Goal: Task Accomplishment & Management: Use online tool/utility

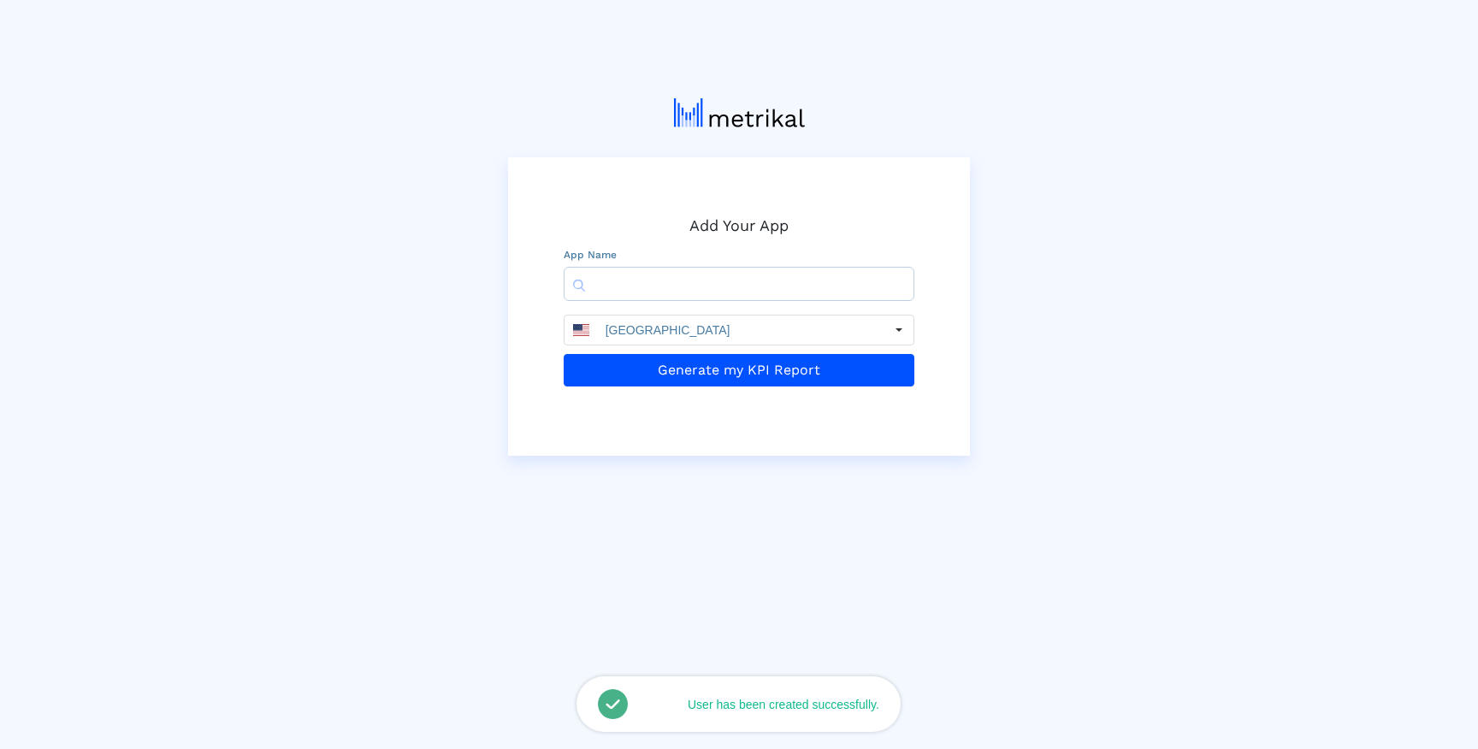
click at [671, 299] on input "text" at bounding box center [739, 284] width 351 height 34
paste input "1037965236"
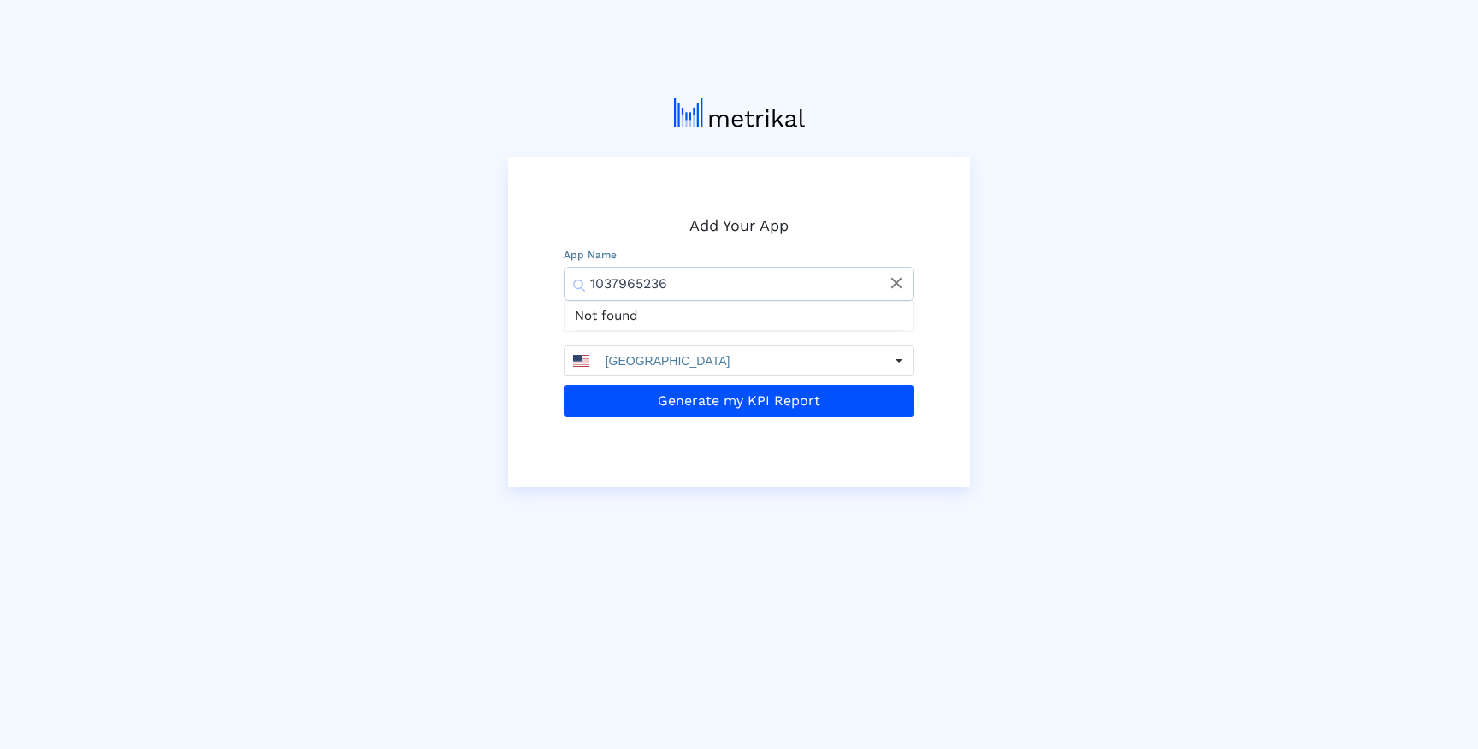
type input "1037965236"
click at [889, 279] on icon "close" at bounding box center [896, 283] width 19 height 19
click at [995, 248] on div "Add Your App App Name Not found United States Generate my KPI Report" at bounding box center [738, 286] width 975 height 401
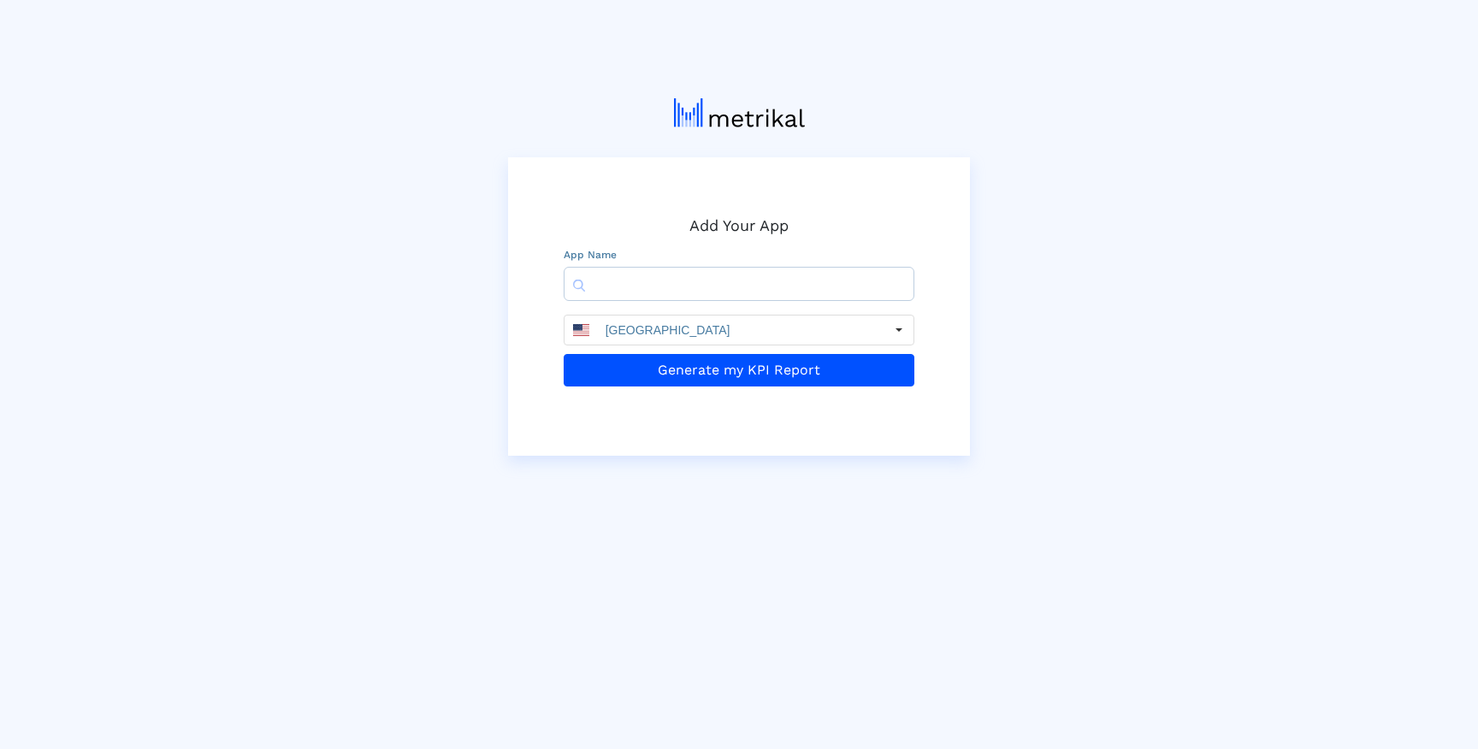
click at [1020, 225] on div "Add Your App App Name United States Generate my KPI Report" at bounding box center [738, 271] width 975 height 370
click at [757, 284] on input "text" at bounding box center [739, 284] width 351 height 34
click at [1051, 180] on div "Add Your App App Name United States Generate my KPI Report" at bounding box center [738, 271] width 975 height 370
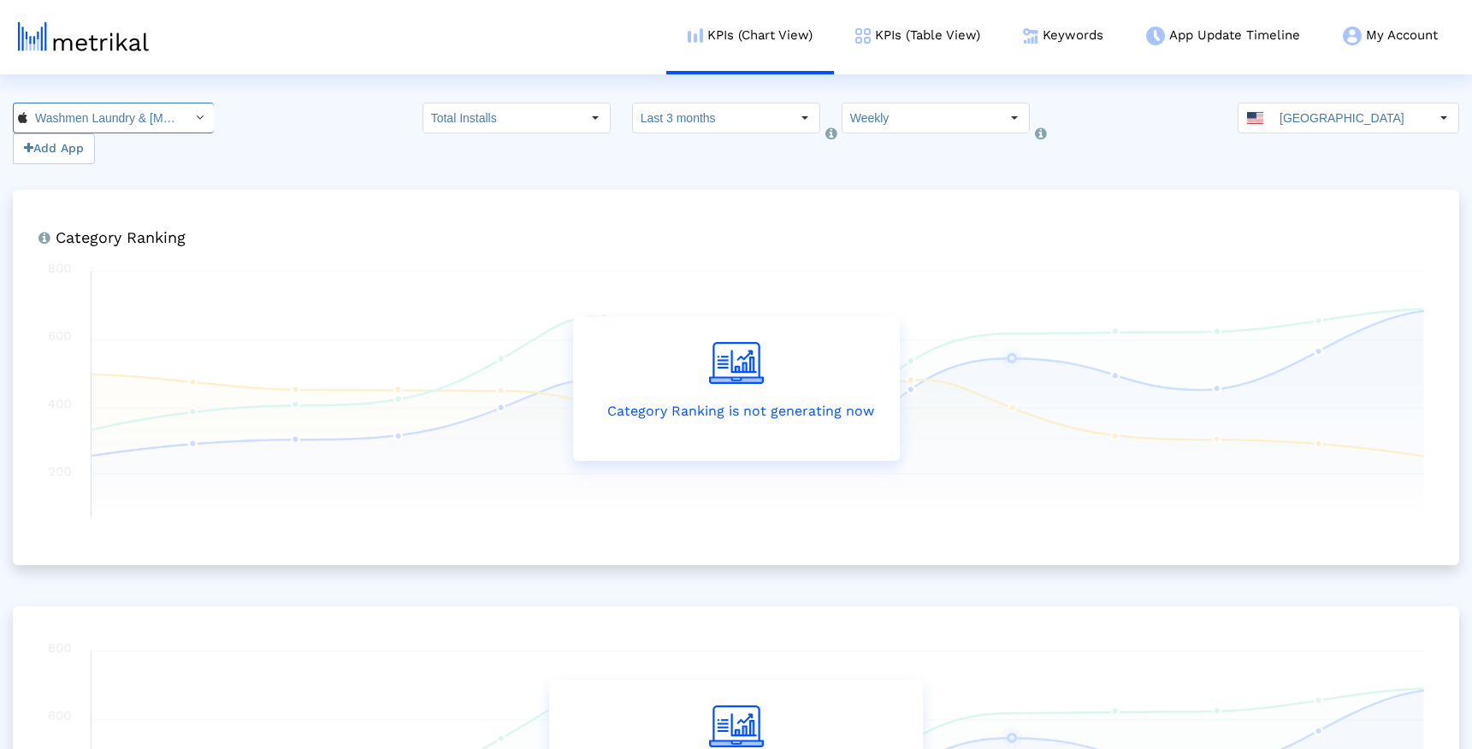
click at [120, 121] on input "Washmen Laundry & Dry Cleaning < 1037965236 >" at bounding box center [104, 117] width 154 height 29
click at [310, 133] on div "21224 Add App Total Installs Select how far back from today you would like to v…" at bounding box center [736, 134] width 1472 height 62
click at [1400, 123] on input "[GEOGRAPHIC_DATA]" at bounding box center [1350, 117] width 157 height 29
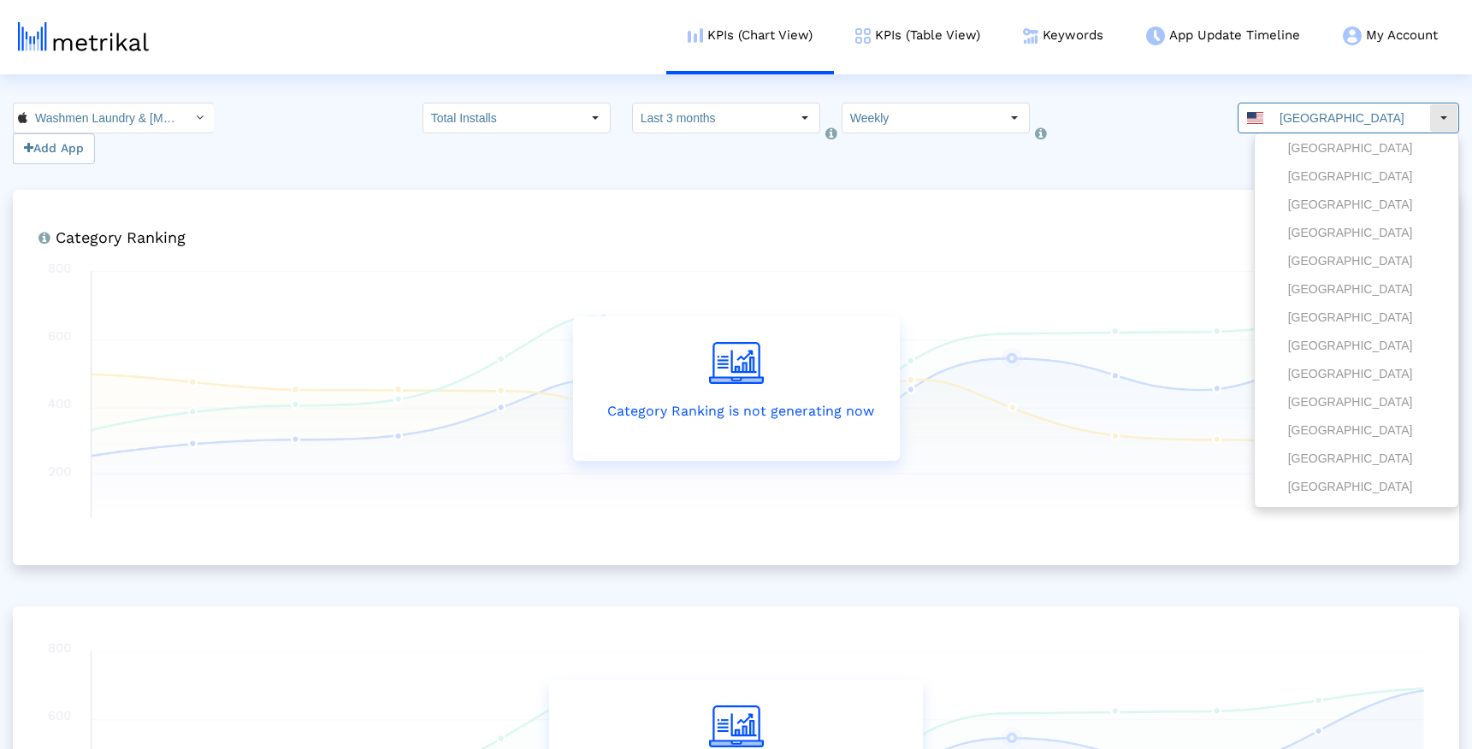
scroll to position [1858, 0]
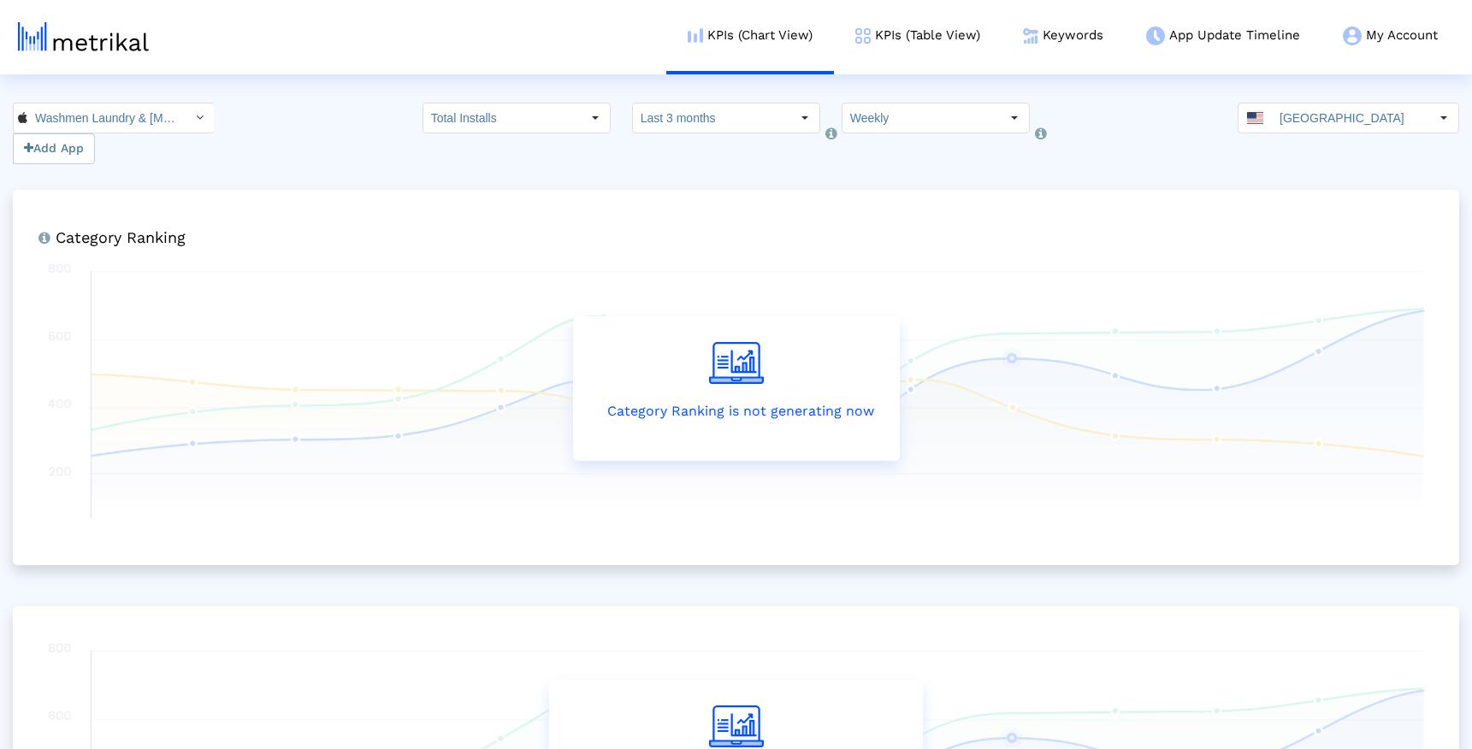
click at [1179, 186] on crea-index "Washmen Laundry & Dry Cleaning < 1037965236 > Pull down to refresh... Release t…" at bounding box center [736, 545] width 1472 height 884
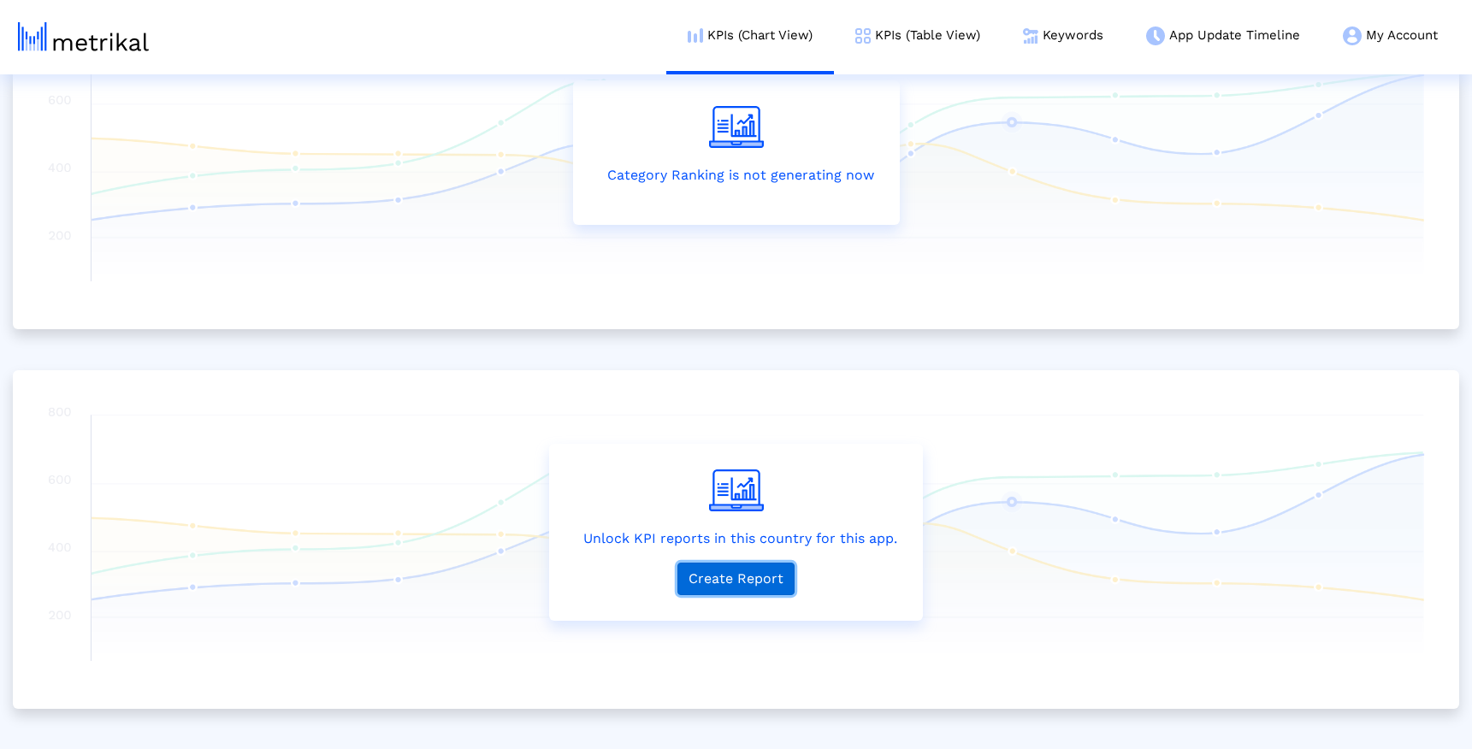
click at [730, 574] on button "Create Report" at bounding box center [735, 579] width 117 height 33
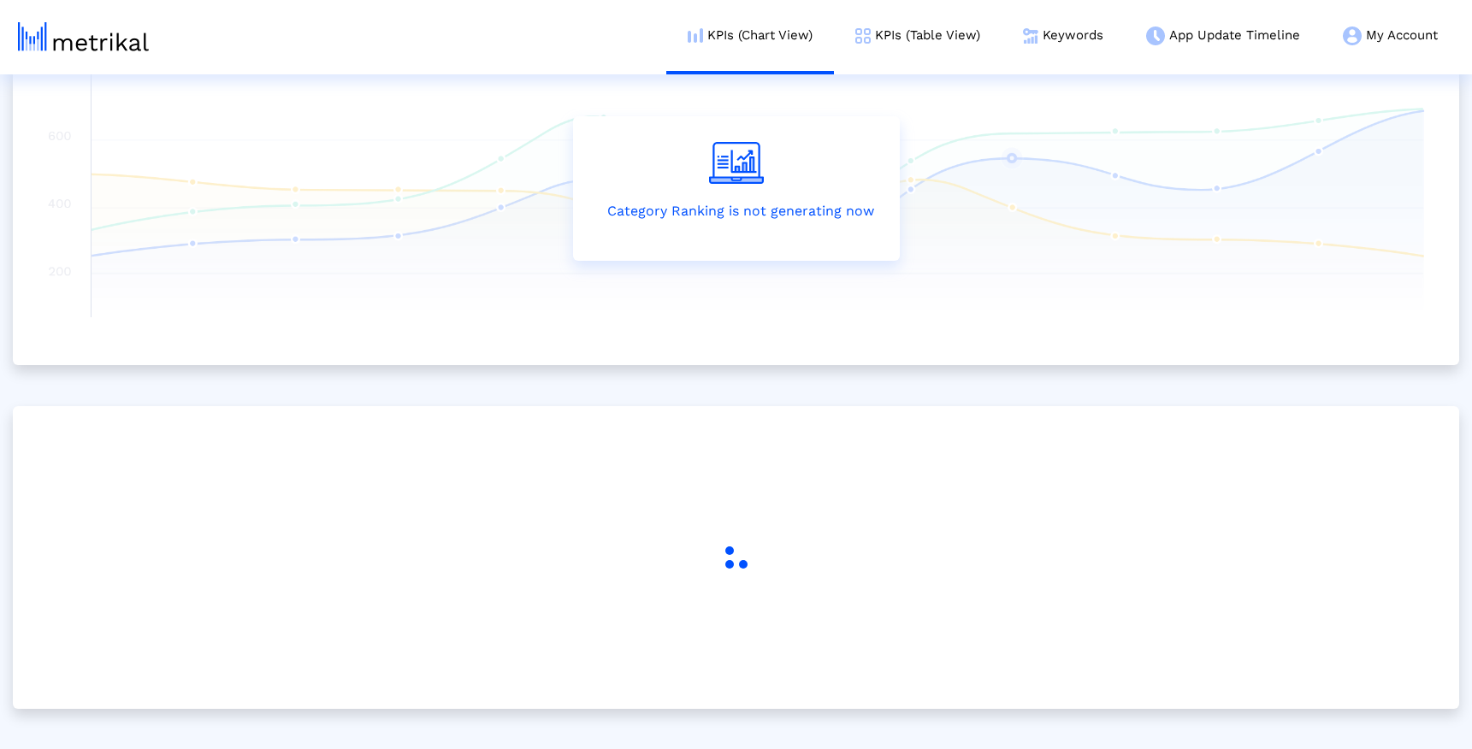
scroll to position [236, 0]
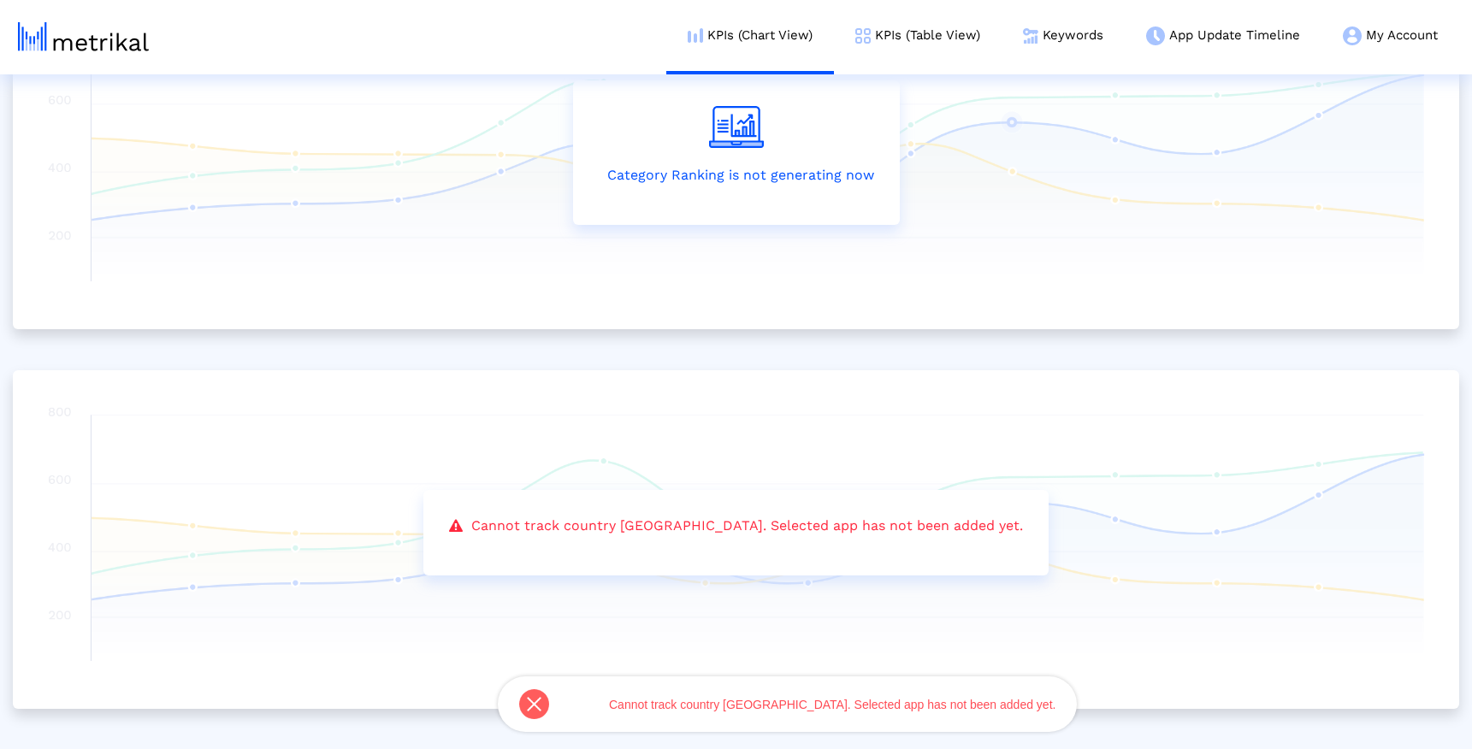
click at [850, 350] on div "Category Ranking Ranking of the app in the Overall and Category Charts. Categor…" at bounding box center [736, 331] width 1446 height 755
click at [513, 355] on div "Category Ranking Ranking of the app in the Overall and Category Charts. Categor…" at bounding box center [736, 331] width 1446 height 755
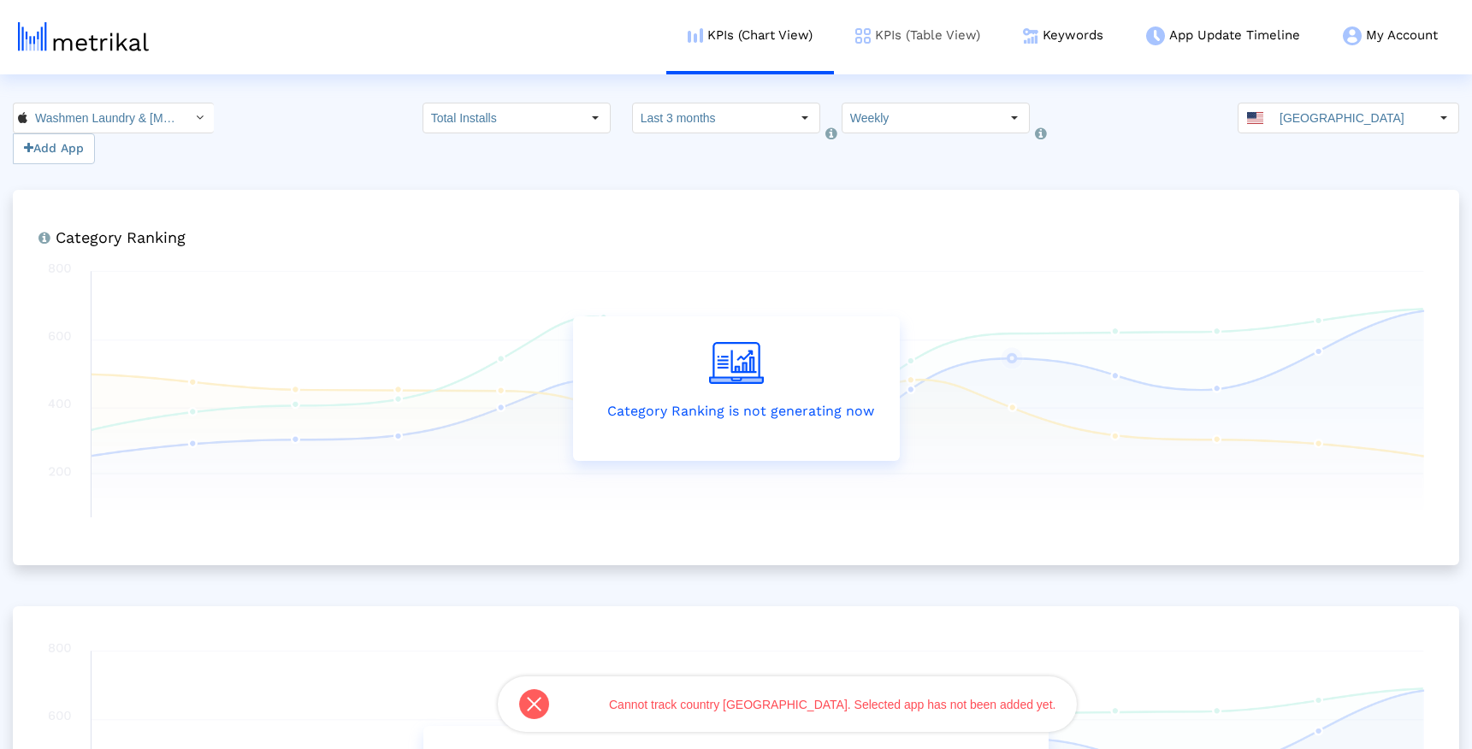
click at [884, 34] on link "KPIs (Table View)" at bounding box center [918, 35] width 168 height 71
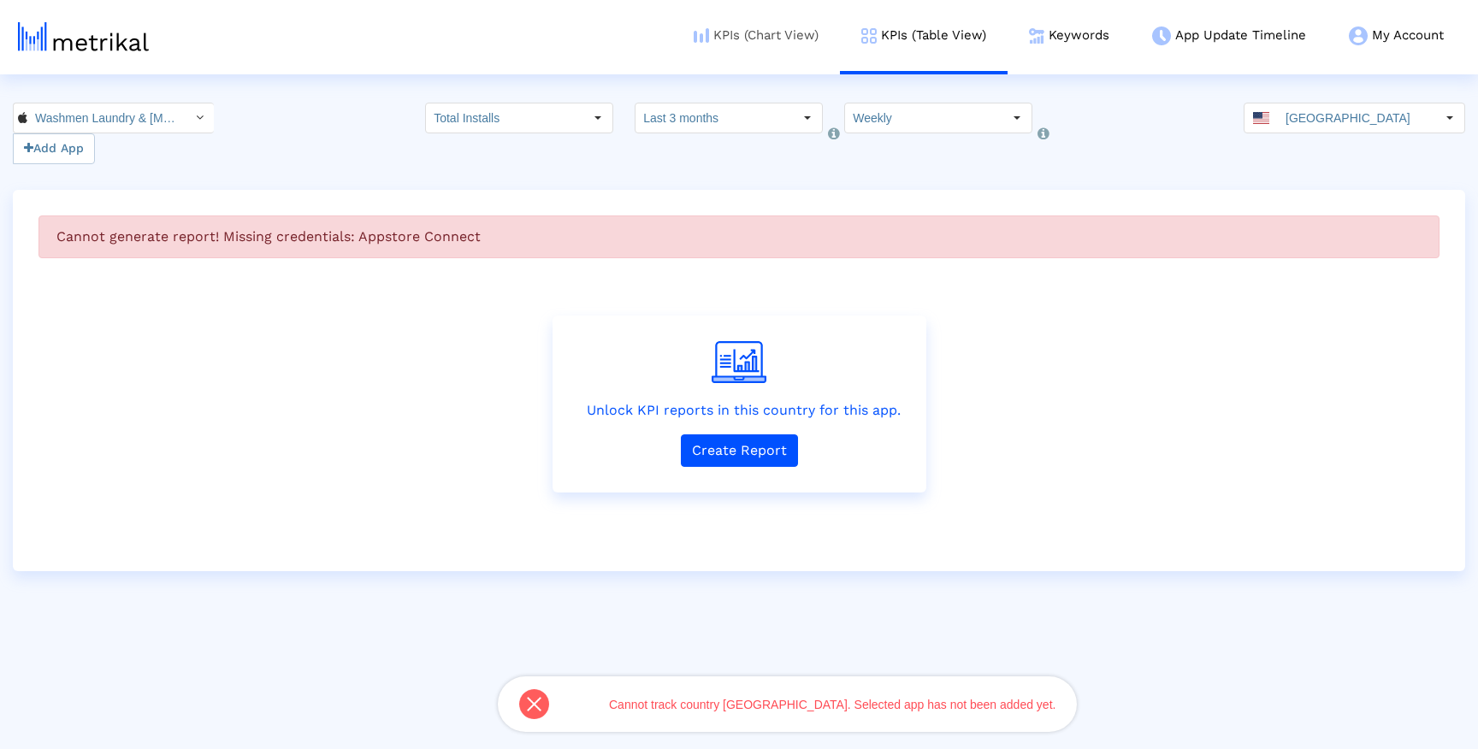
click at [774, 42] on link "KPIs (Chart View)" at bounding box center [756, 35] width 168 height 71
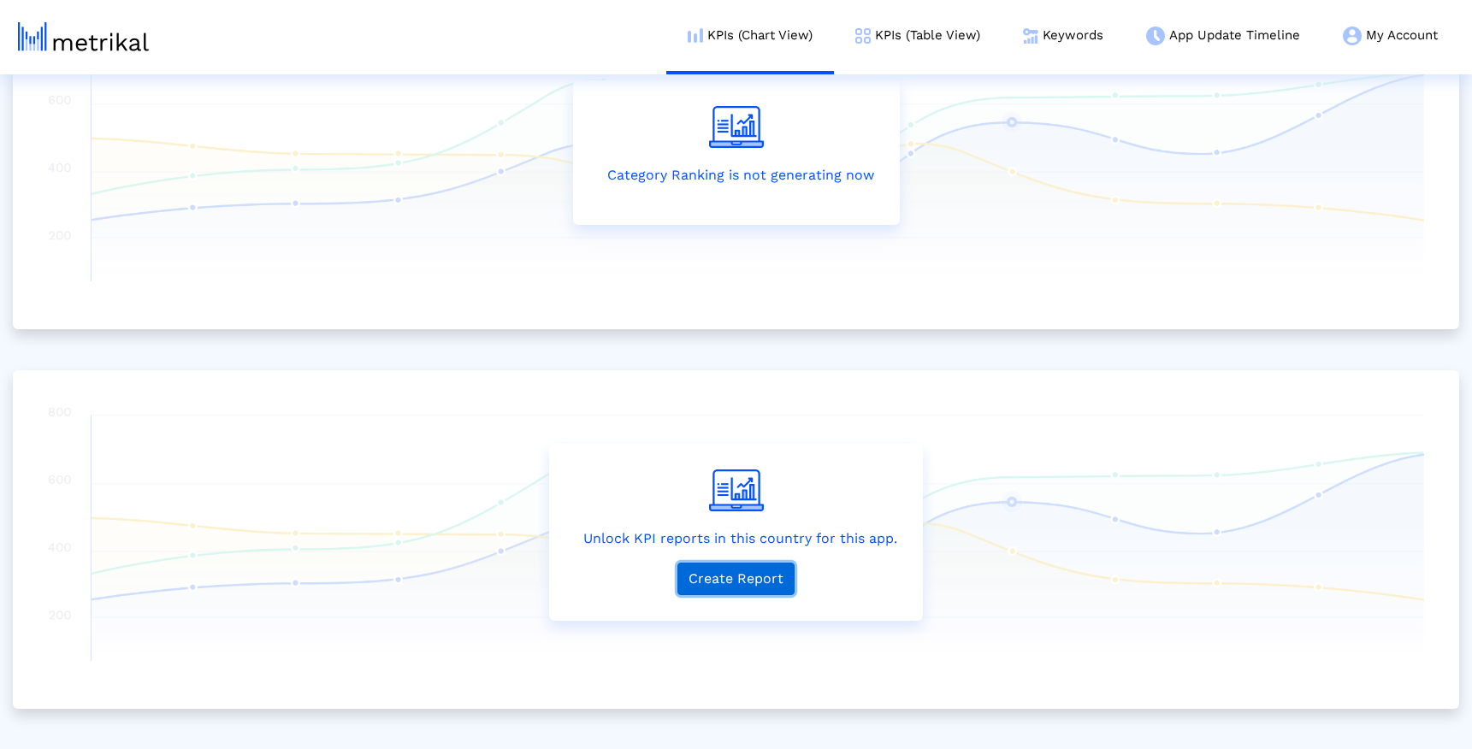
click at [713, 591] on button "Create Report" at bounding box center [735, 579] width 117 height 33
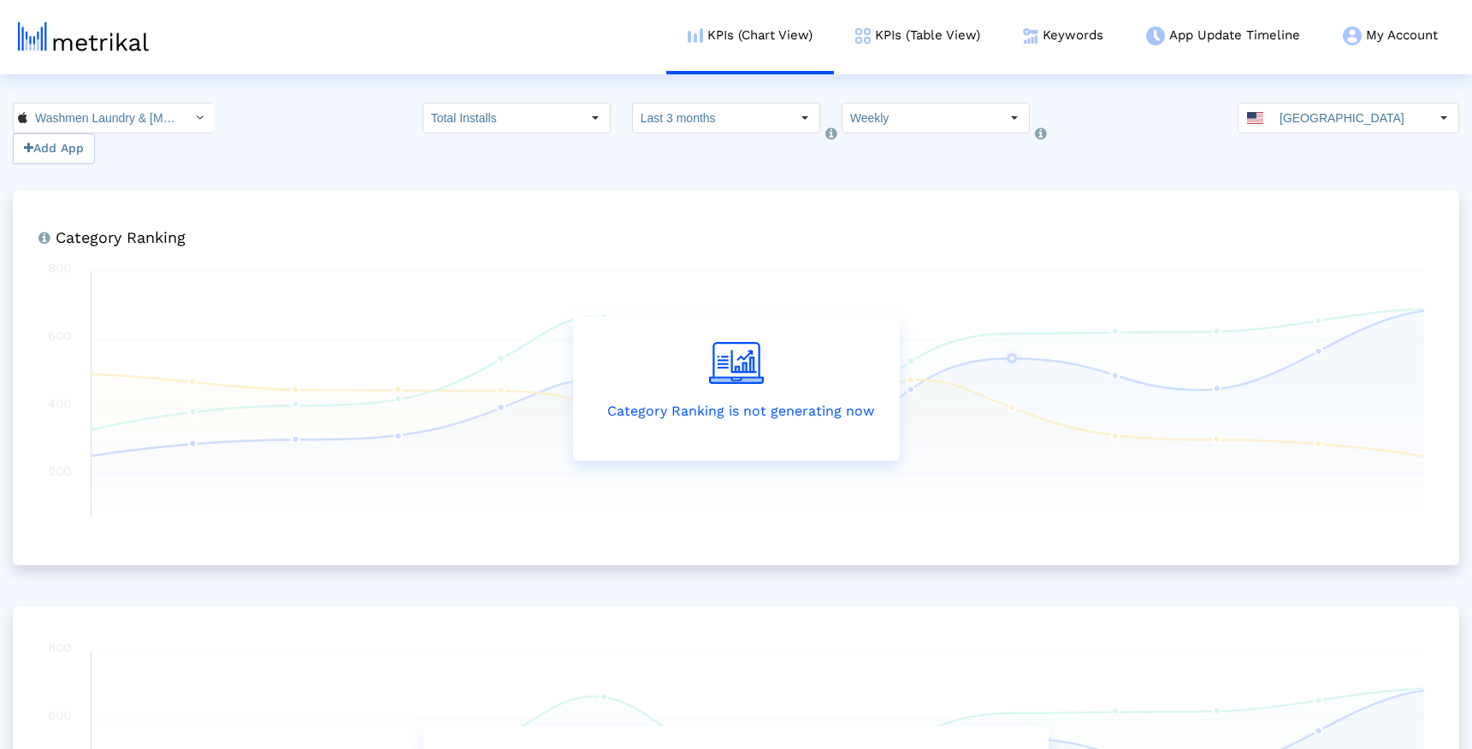
click at [1374, 93] on html "KPIs (Chart View) KPIs (Table View) Keywords App Update Timeline My Account Key…" at bounding box center [736, 493] width 1472 height 986
click at [1372, 115] on input "[GEOGRAPHIC_DATA]" at bounding box center [1350, 117] width 157 height 29
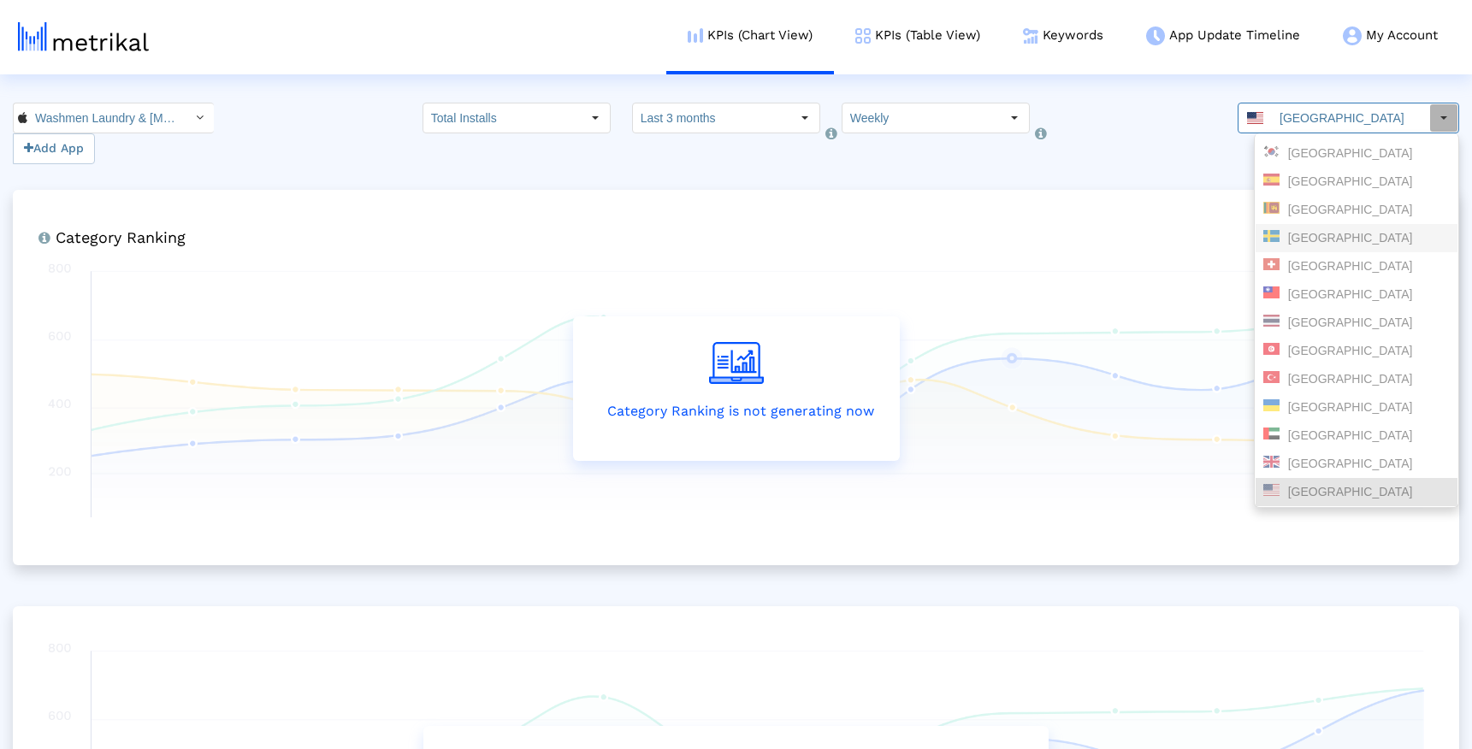
scroll to position [1914, 0]
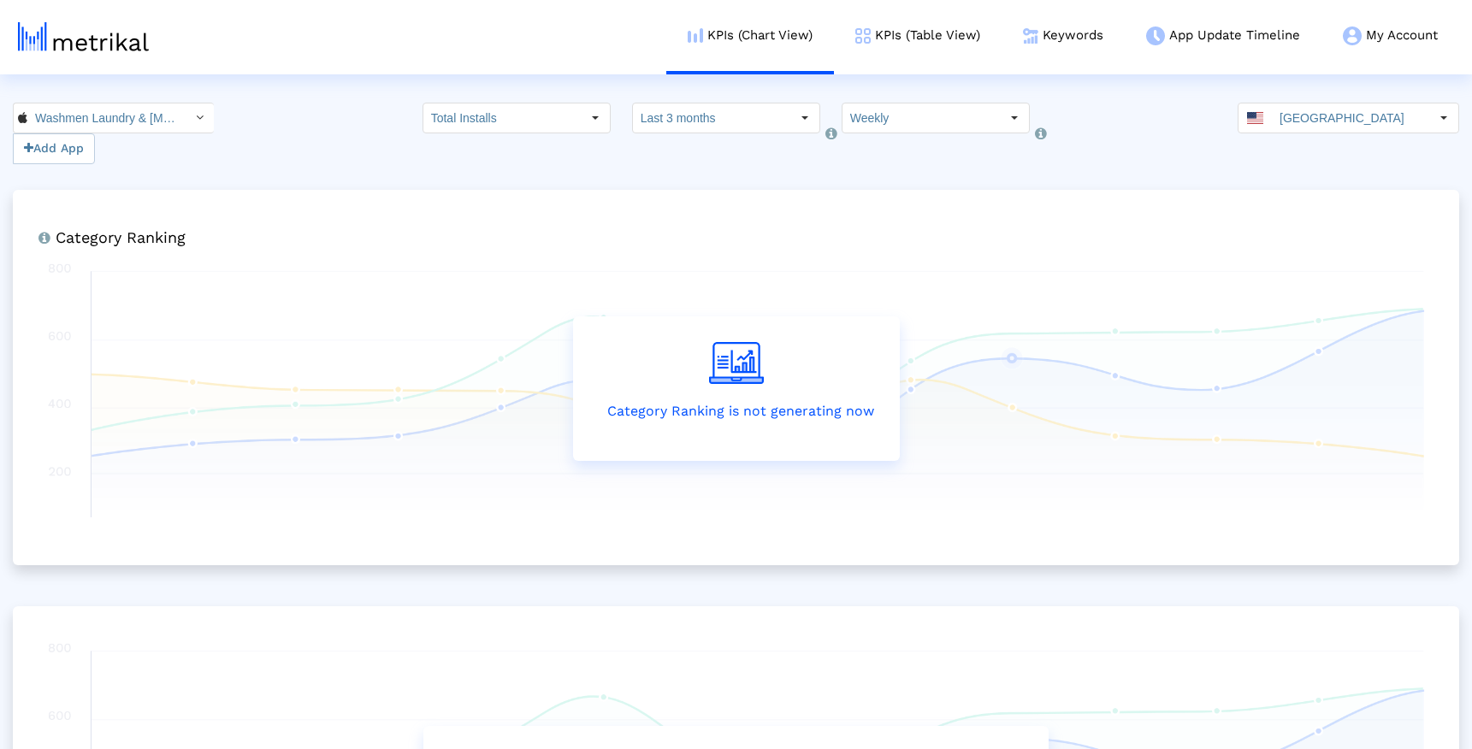
click at [1098, 238] on h6 "Category Ranking" at bounding box center [736, 235] width 1378 height 23
